Goal: Transaction & Acquisition: Subscribe to service/newsletter

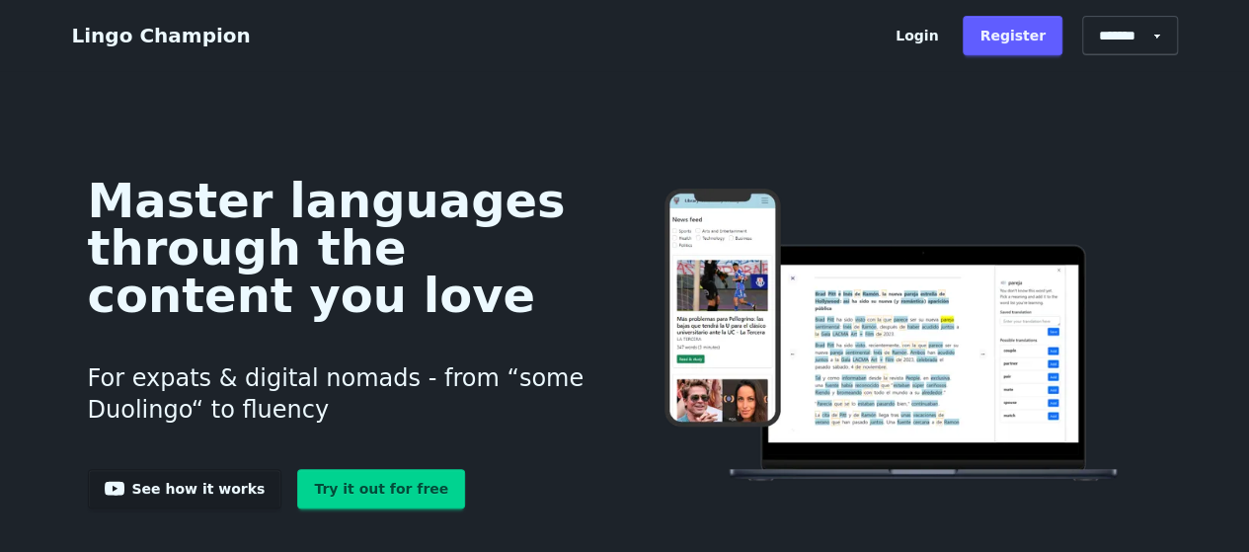
click at [366, 495] on link "Try it out for free" at bounding box center [381, 488] width 168 height 39
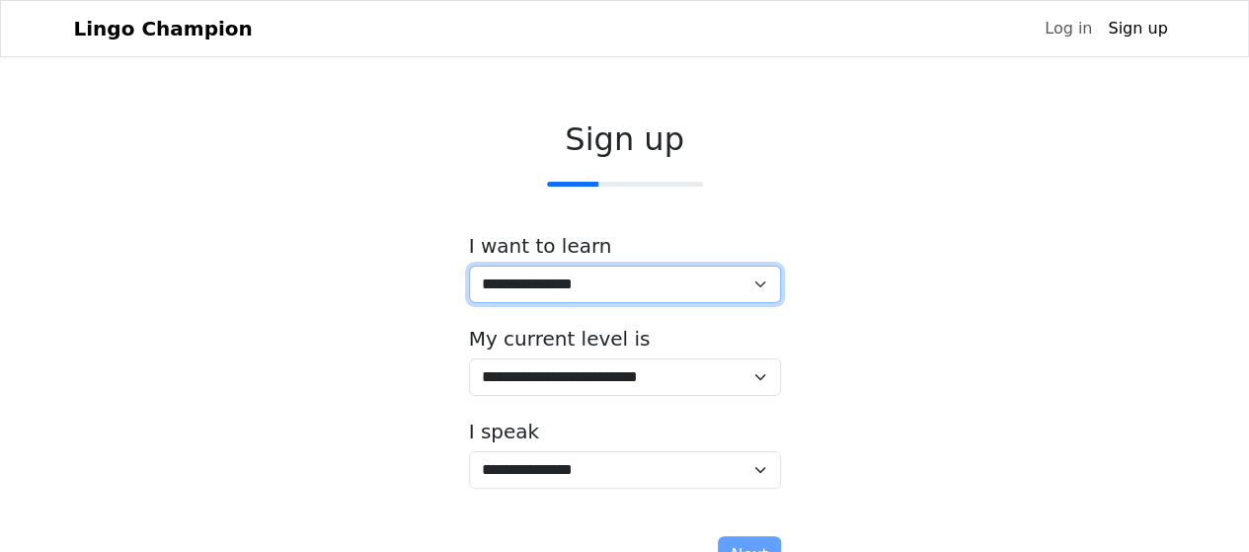
click at [697, 287] on select "**********" at bounding box center [625, 285] width 312 height 38
select select "**"
click at [469, 266] on select "**********" at bounding box center [625, 285] width 312 height 38
